Goal: Transaction & Acquisition: Obtain resource

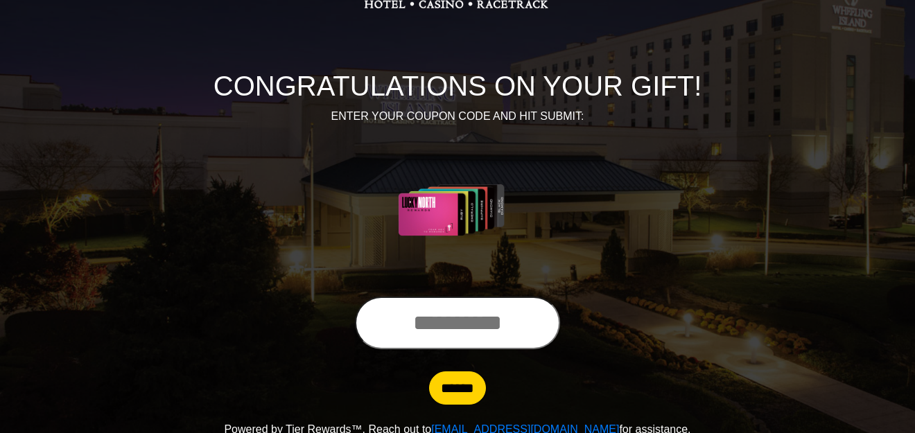
scroll to position [120, 0]
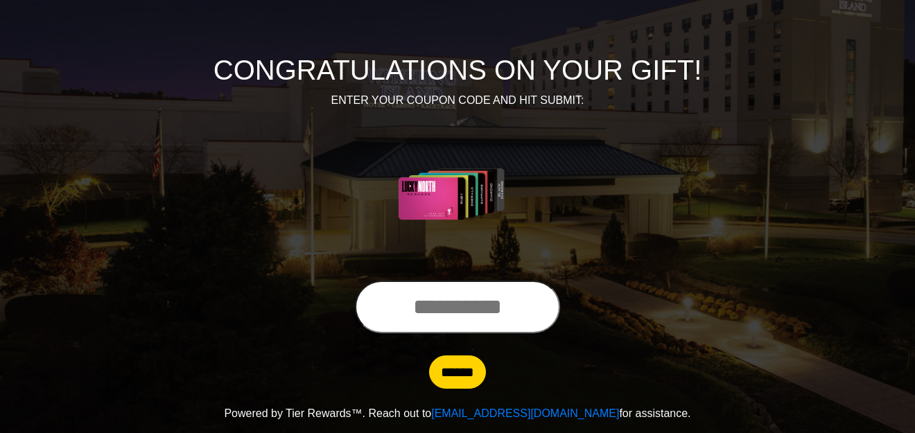
click at [414, 311] on input "text" at bounding box center [457, 307] width 205 height 53
type input "**********"
click at [464, 375] on input "******" at bounding box center [457, 372] width 57 height 33
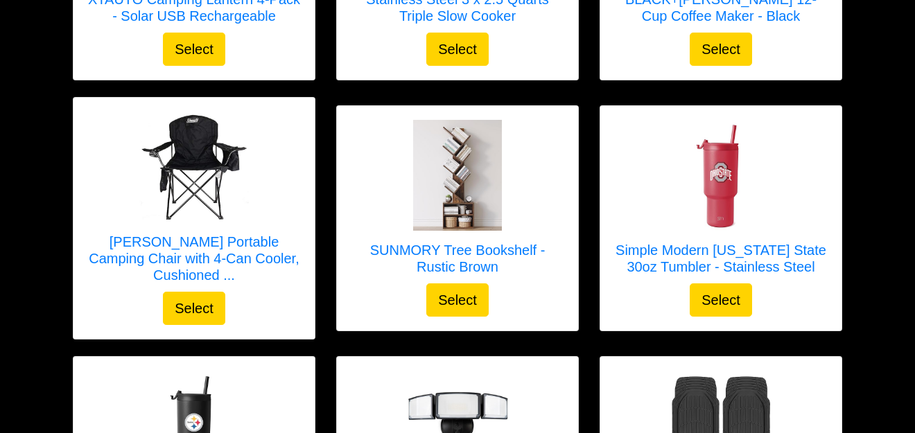
scroll to position [414, 0]
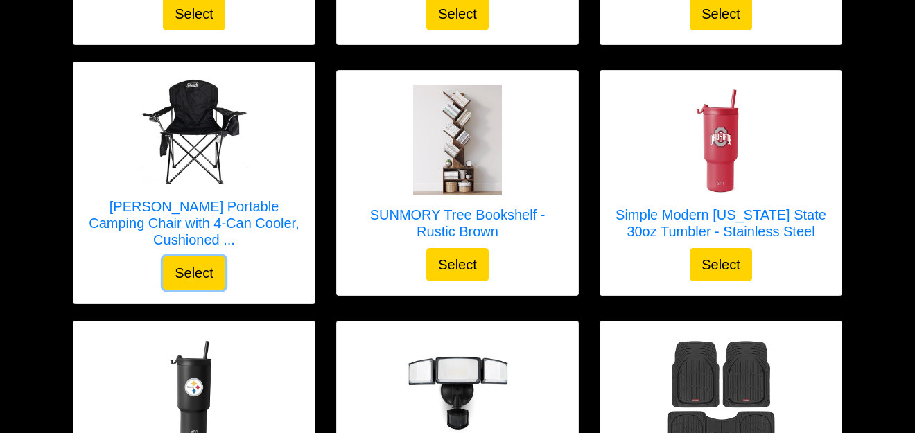
click at [203, 265] on button "Select" at bounding box center [194, 272] width 62 height 33
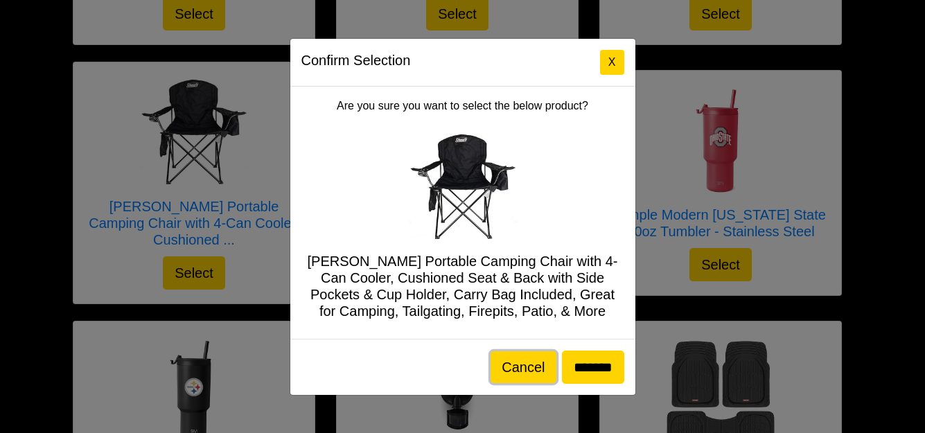
click at [521, 371] on button "Cancel" at bounding box center [523, 367] width 65 height 32
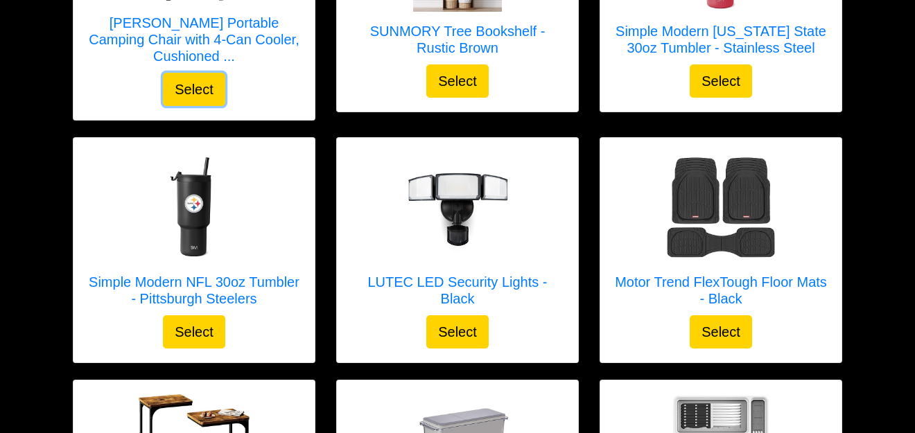
scroll to position [622, 0]
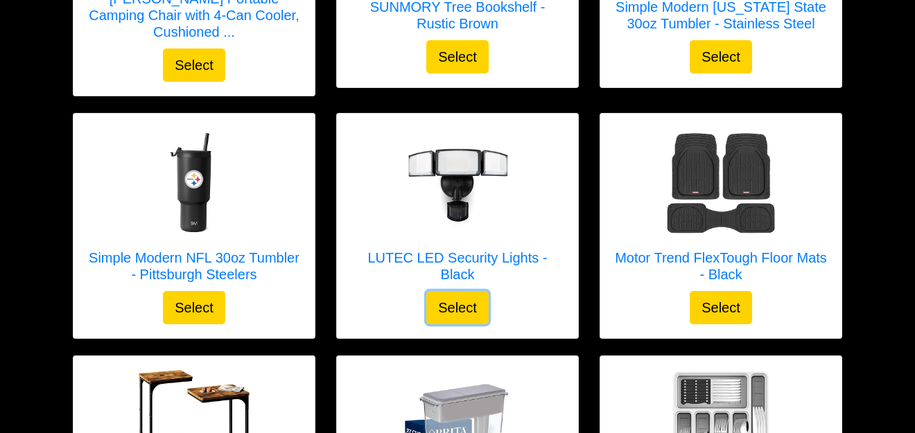
click at [445, 292] on button "Select" at bounding box center [457, 307] width 62 height 33
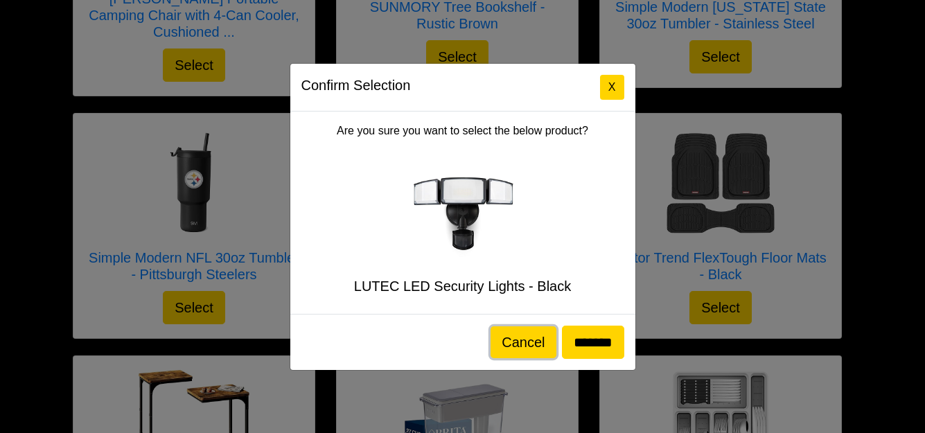
click at [516, 344] on button "Cancel" at bounding box center [523, 342] width 65 height 32
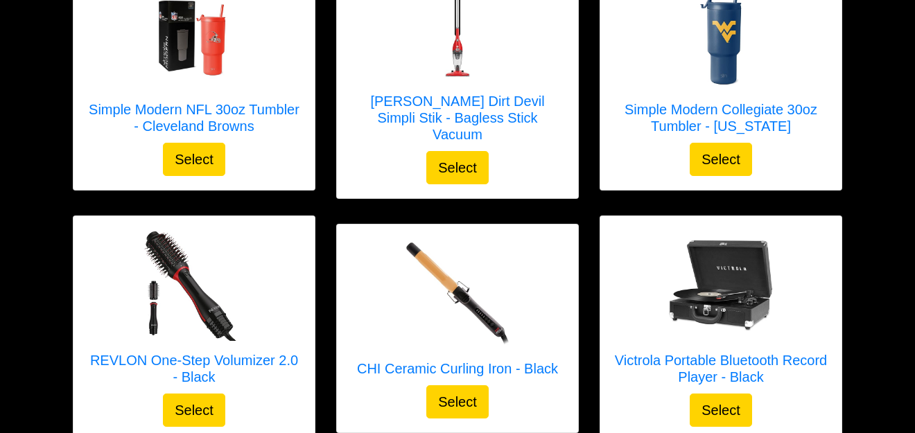
scroll to position [1592, 0]
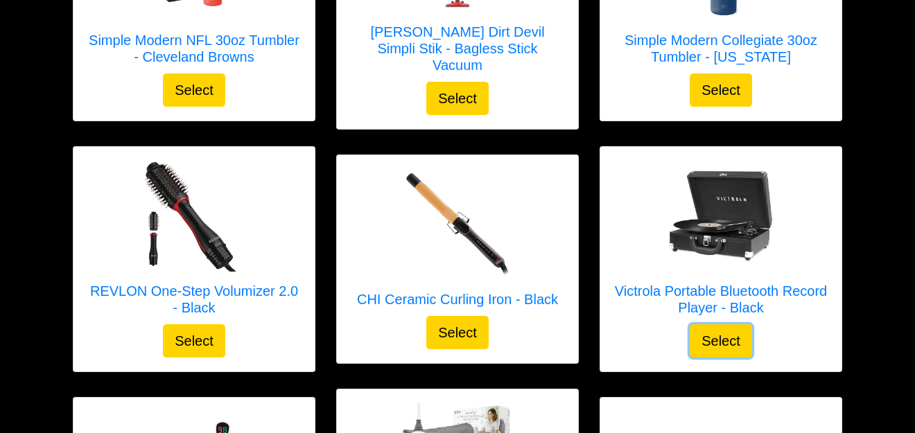
click at [708, 324] on button "Select" at bounding box center [721, 340] width 62 height 33
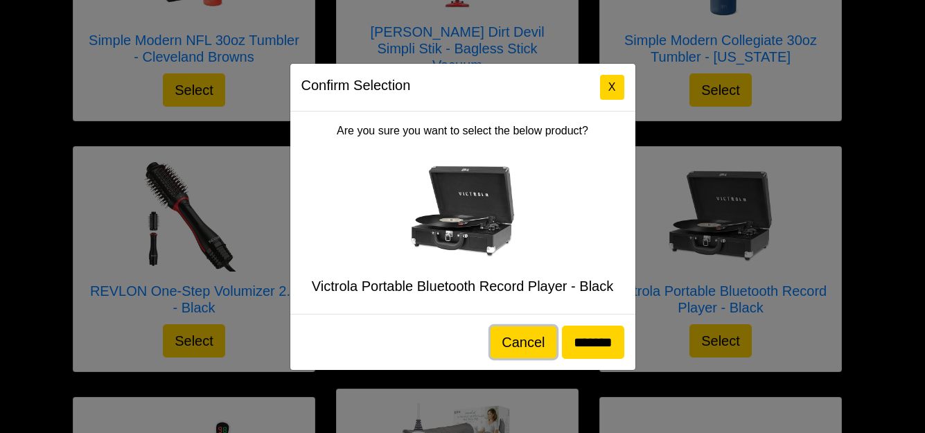
click at [510, 343] on button "Cancel" at bounding box center [523, 342] width 65 height 32
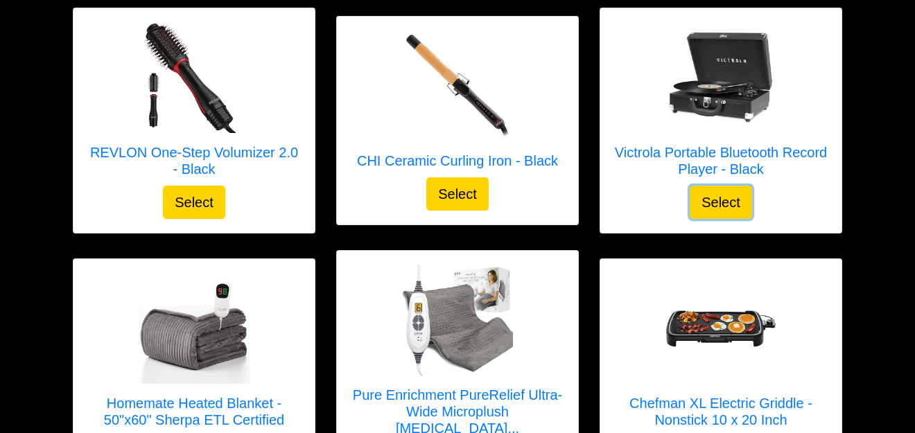
scroll to position [1800, 0]
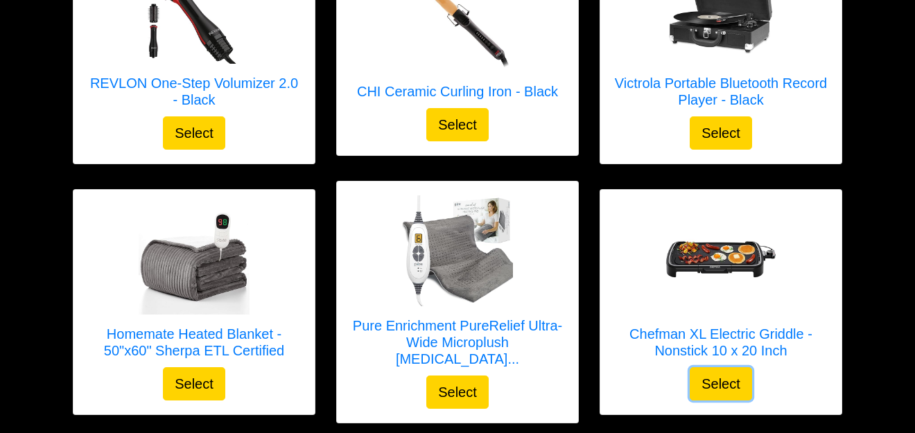
click at [722, 367] on button "Select" at bounding box center [721, 383] width 62 height 33
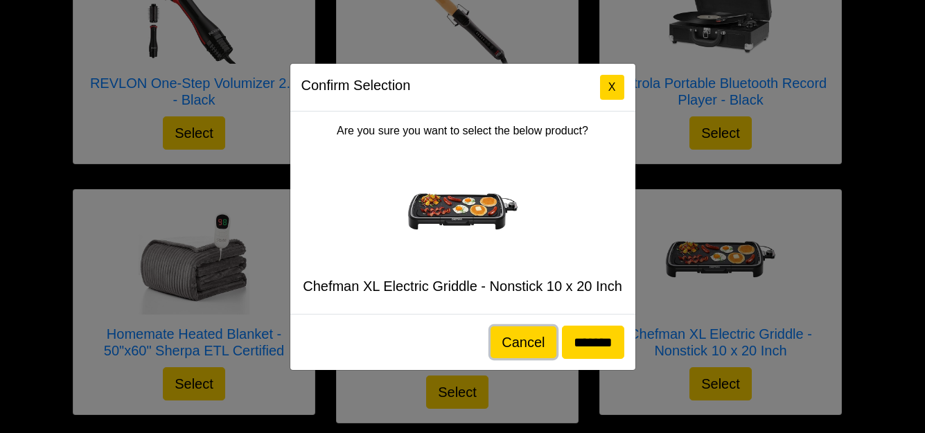
click at [513, 341] on button "Cancel" at bounding box center [523, 342] width 65 height 32
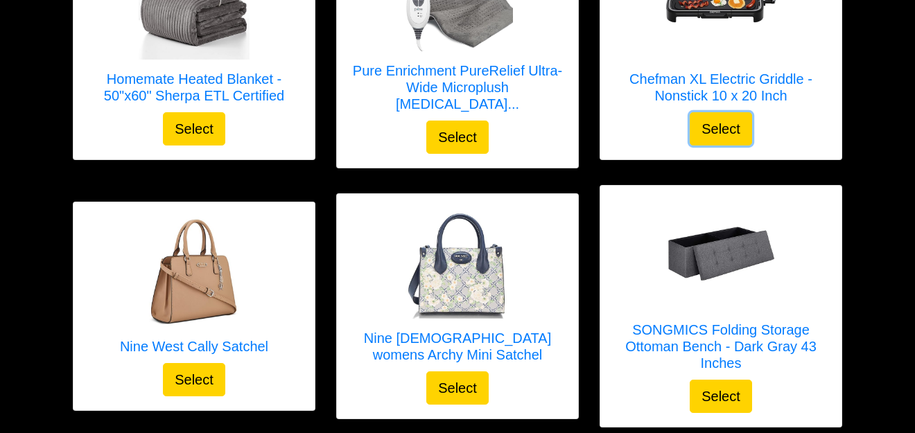
scroll to position [2077, 0]
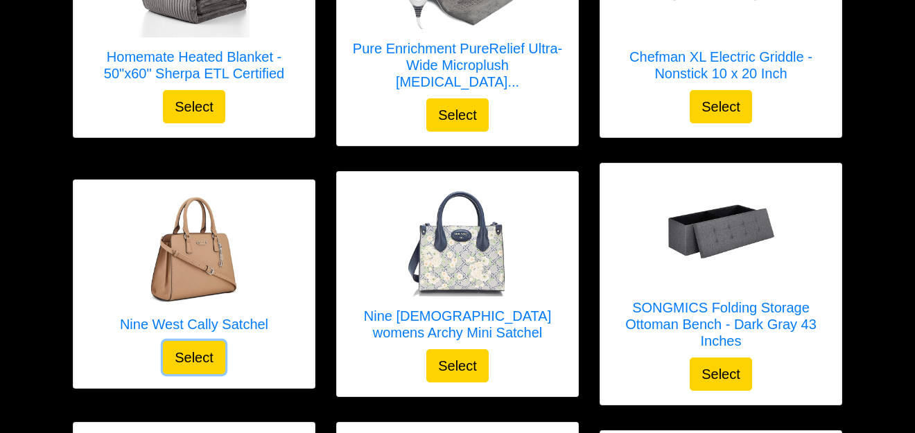
click at [179, 341] on button "Select" at bounding box center [194, 357] width 62 height 33
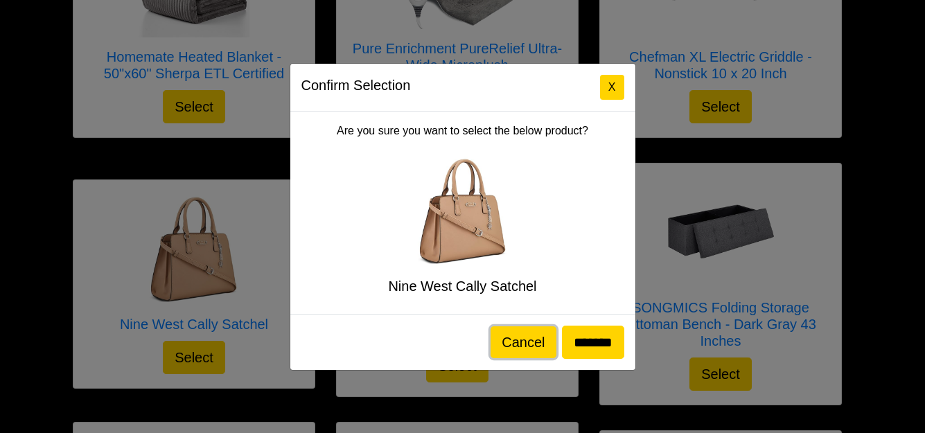
click at [513, 349] on button "Cancel" at bounding box center [523, 342] width 65 height 32
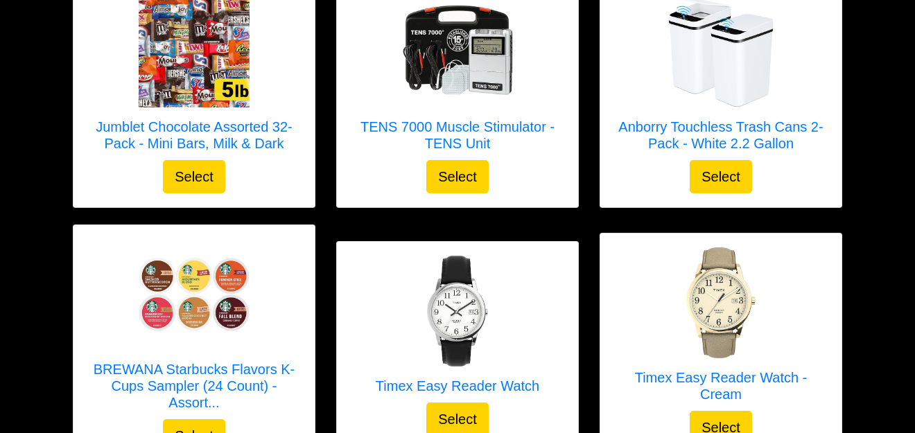
scroll to position [3048, 0]
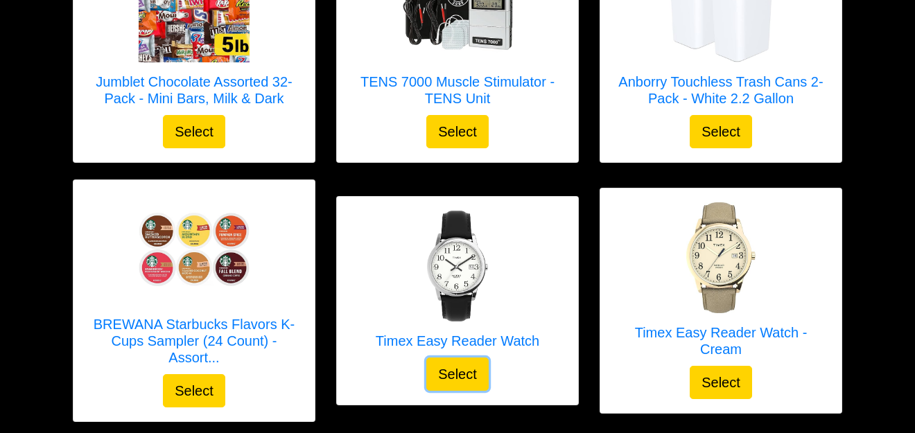
click at [455, 358] on button "Select" at bounding box center [457, 374] width 62 height 33
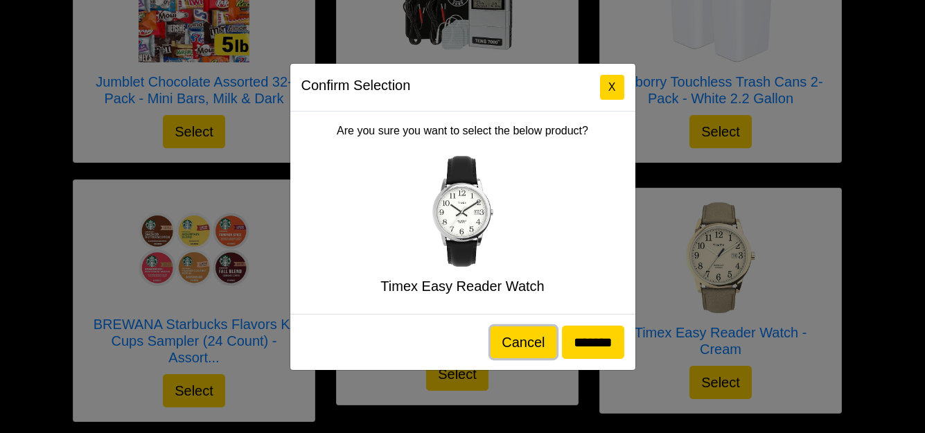
click at [509, 340] on button "Cancel" at bounding box center [523, 342] width 65 height 32
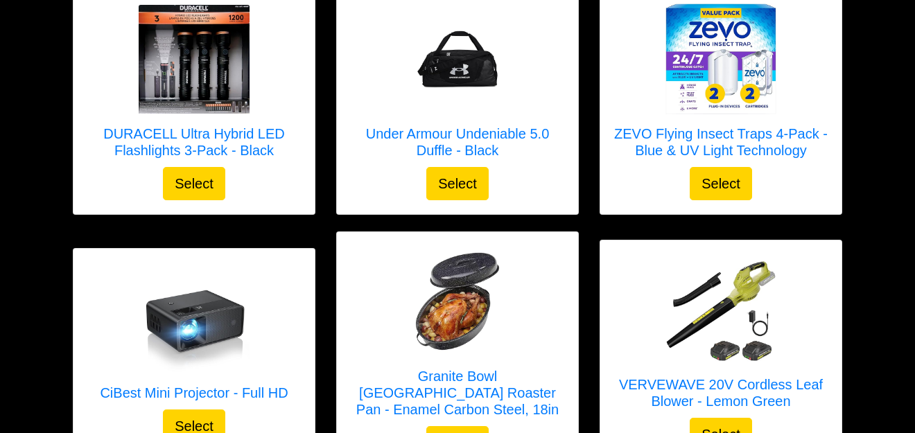
scroll to position [3741, 0]
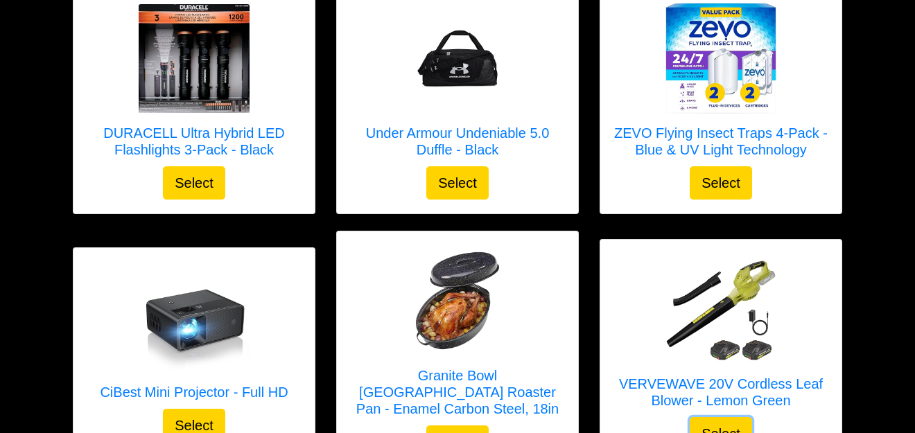
click at [711, 417] on button "Select" at bounding box center [721, 433] width 62 height 33
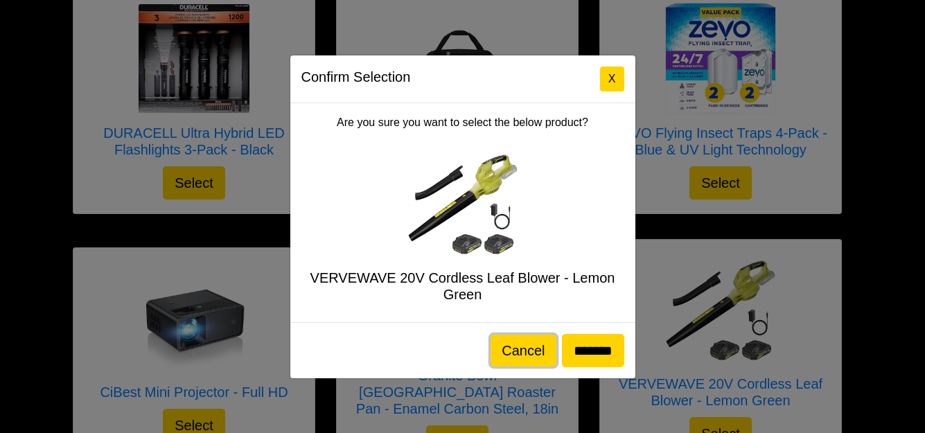
click at [505, 351] on button "Cancel" at bounding box center [523, 351] width 65 height 32
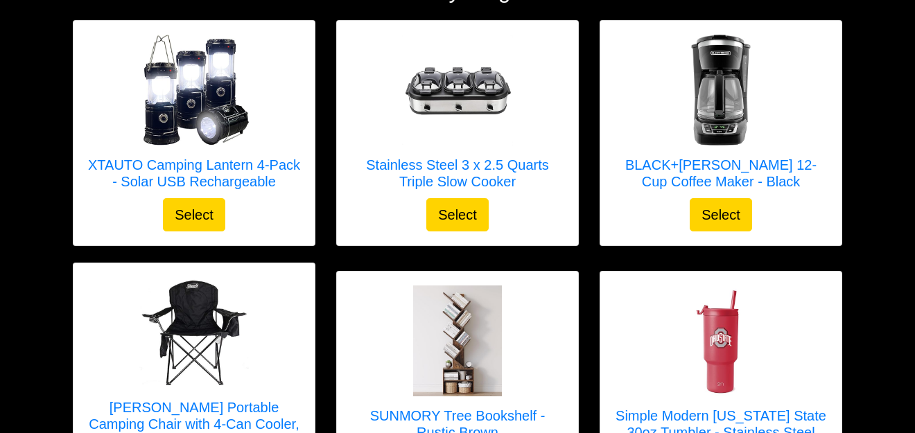
scroll to position [206, 0]
